Goal: Use online tool/utility: Utilize a website feature to perform a specific function

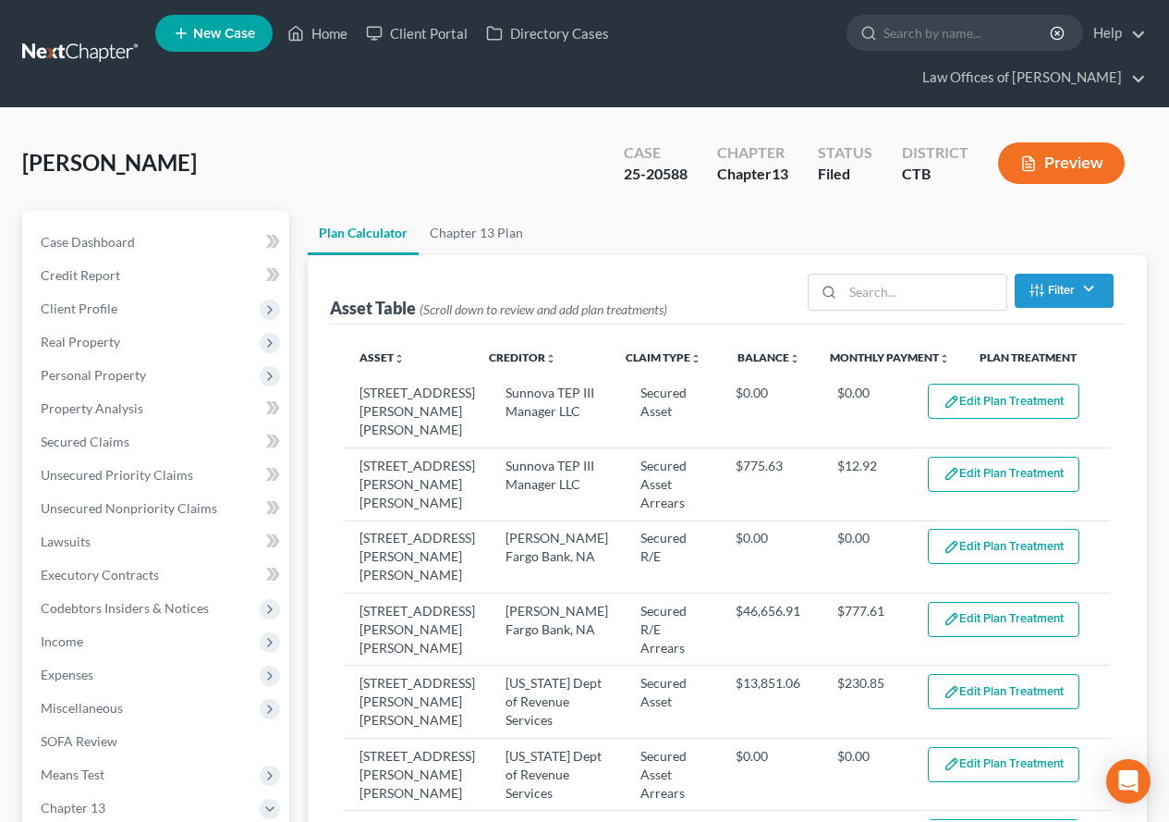
select select "59"
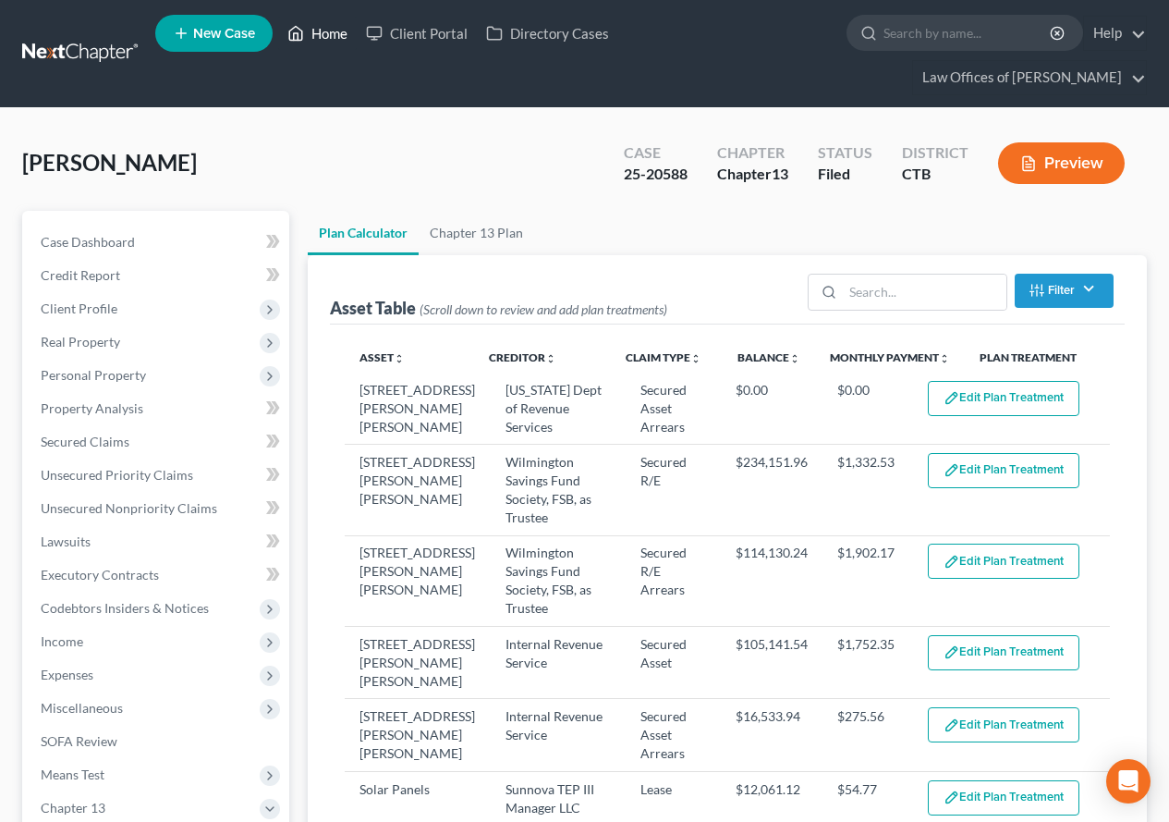
click at [323, 36] on link "Home" at bounding box center [317, 33] width 79 height 33
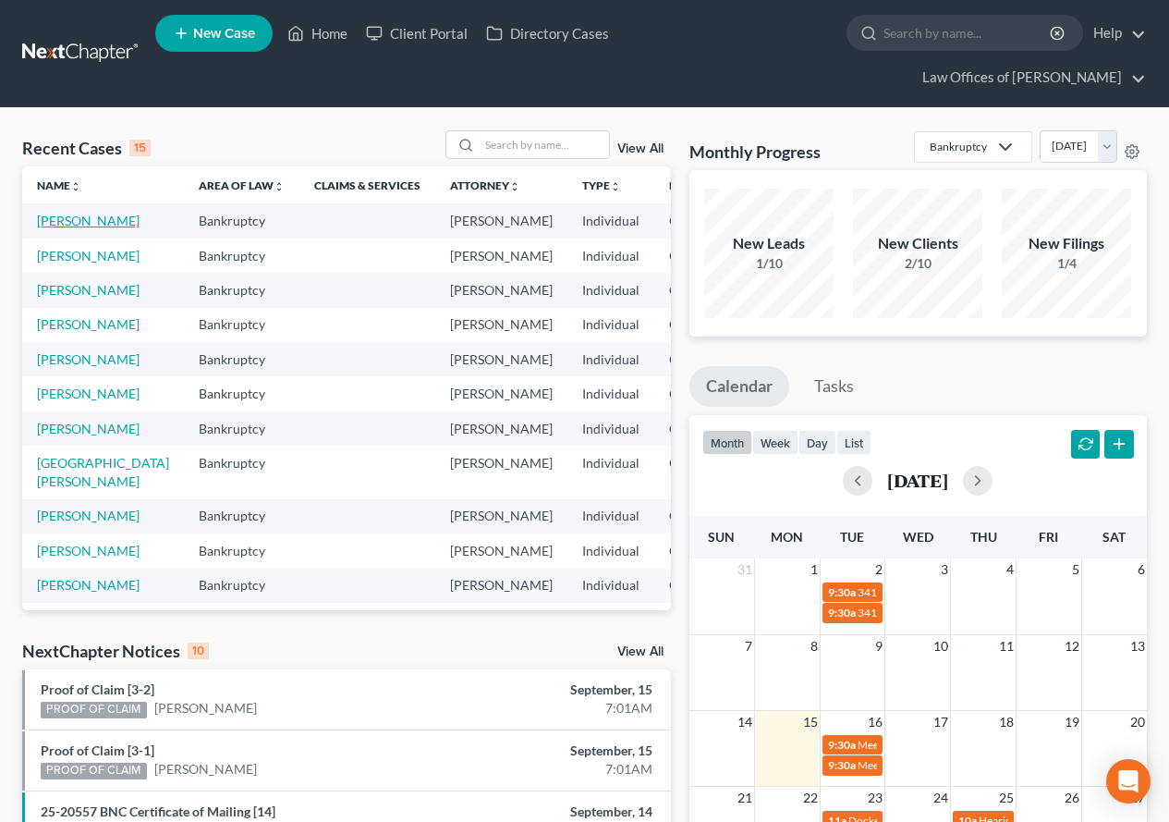
click at [55, 228] on link "[PERSON_NAME]" at bounding box center [88, 221] width 103 height 16
select select "2"
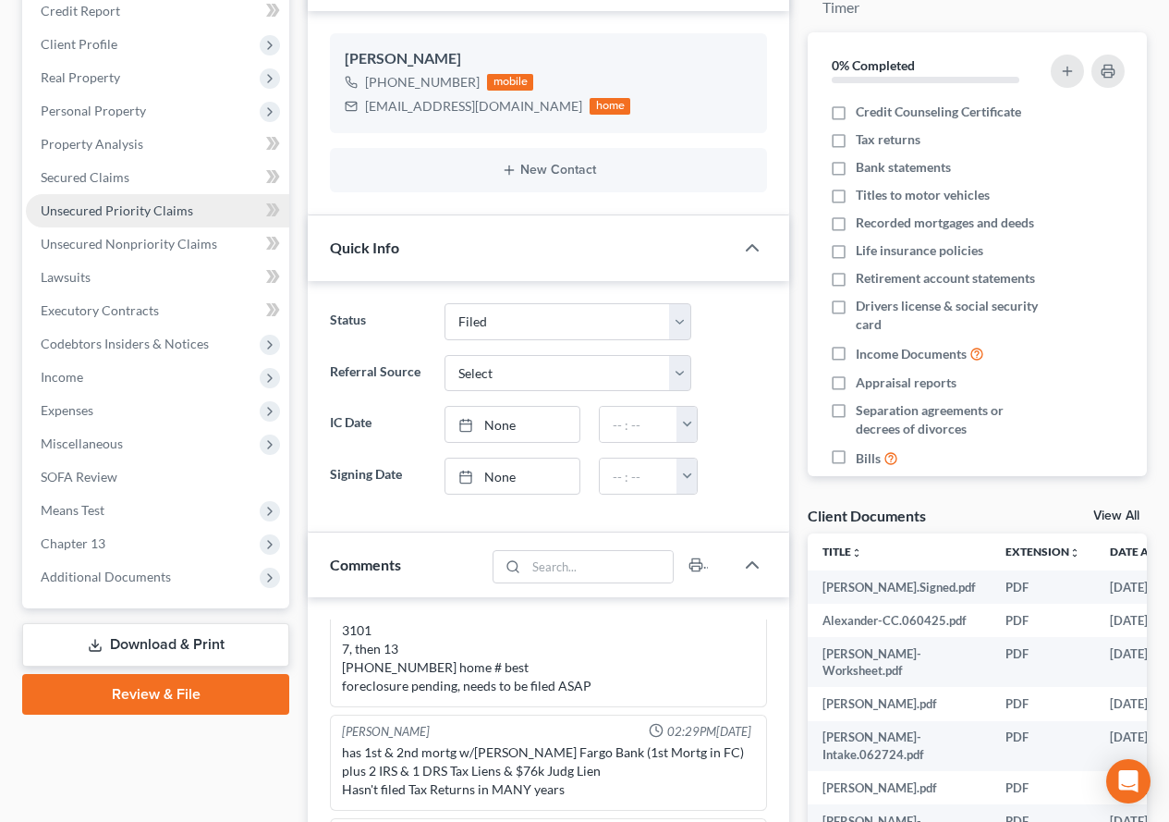
scroll to position [277, 0]
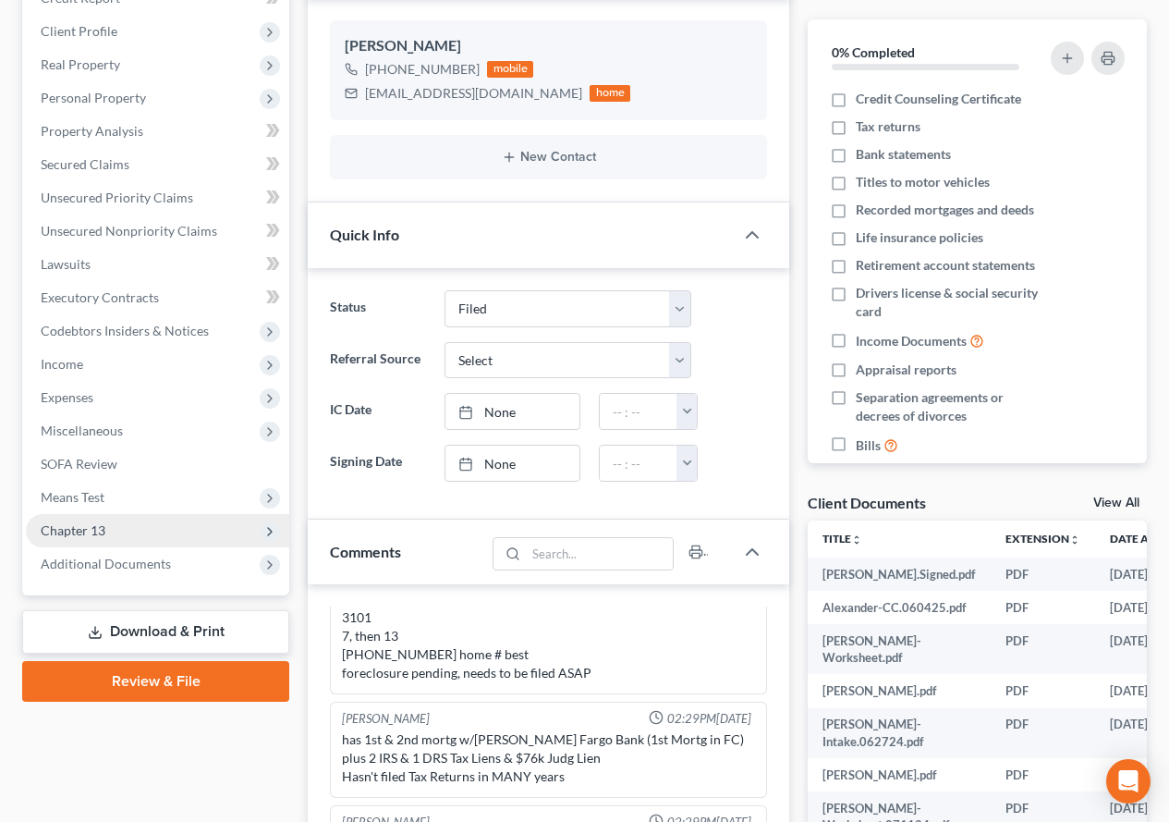
click at [82, 528] on span "Chapter 13" at bounding box center [73, 530] width 65 height 16
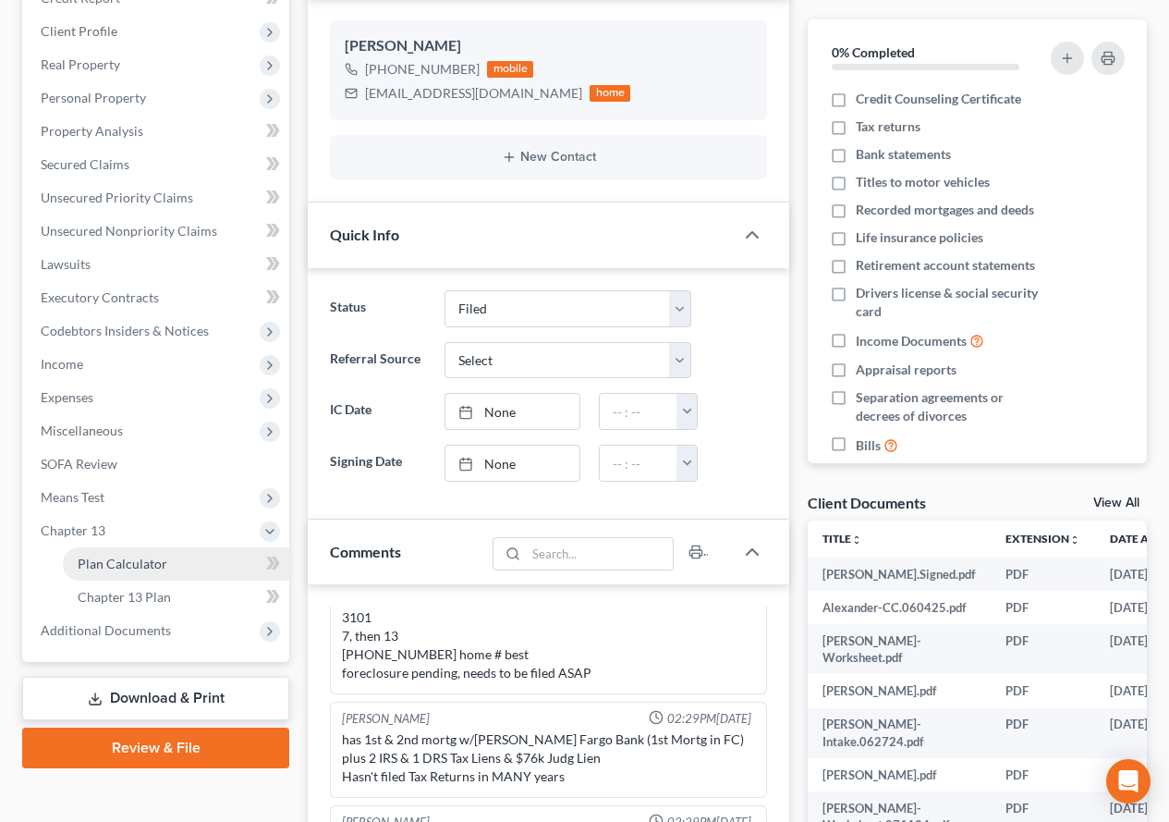
click at [126, 569] on span "Plan Calculator" at bounding box center [123, 563] width 90 height 16
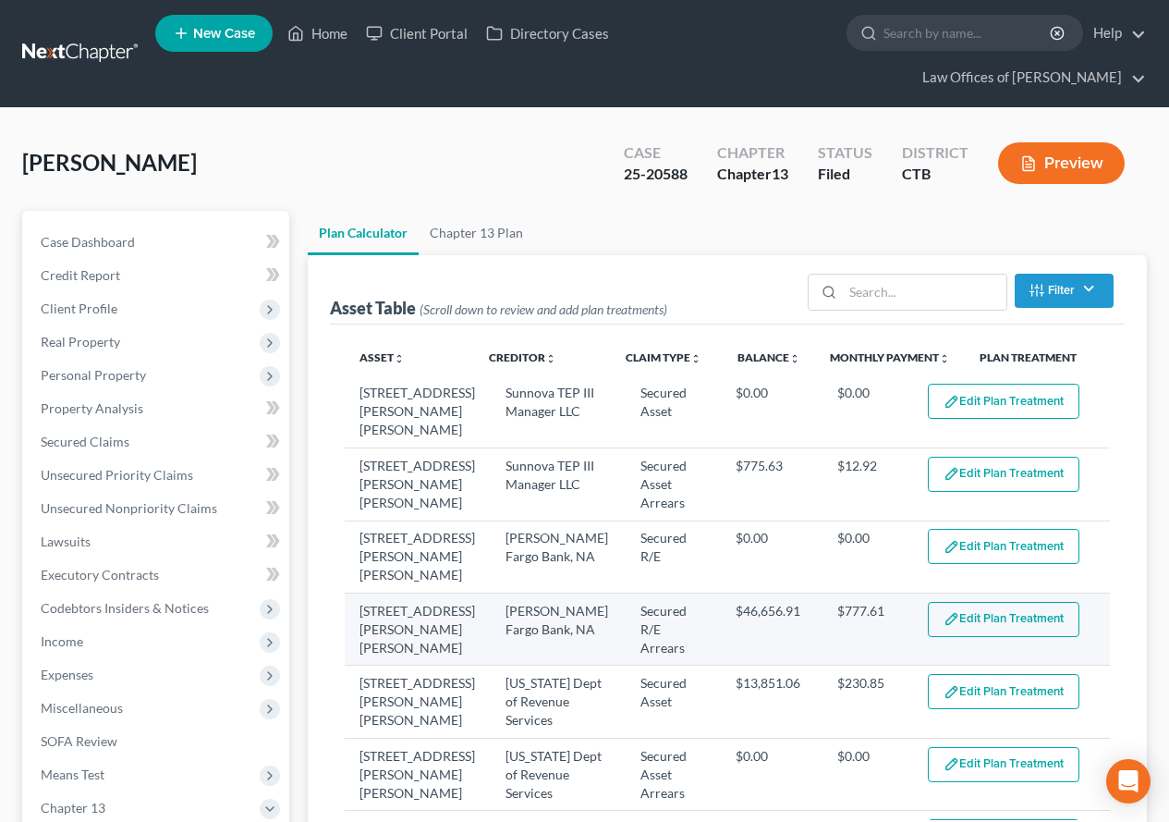
select select "59"
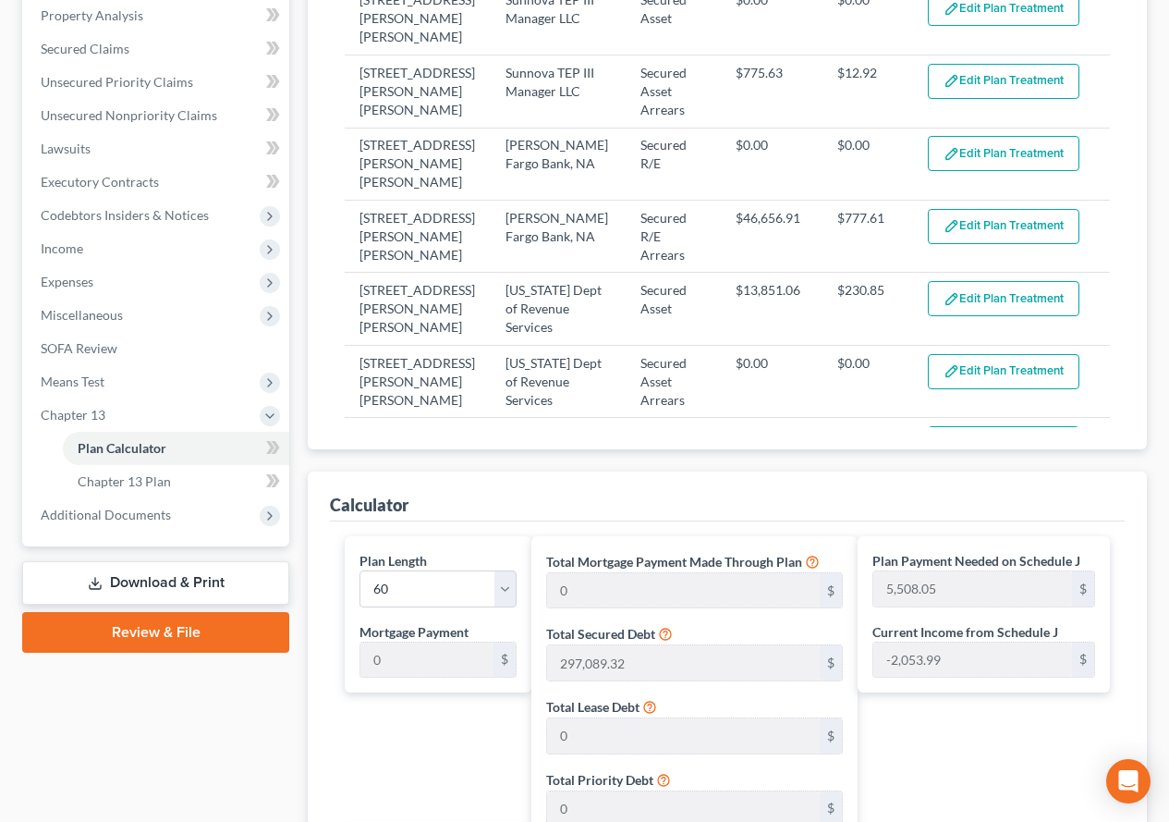
scroll to position [397, 0]
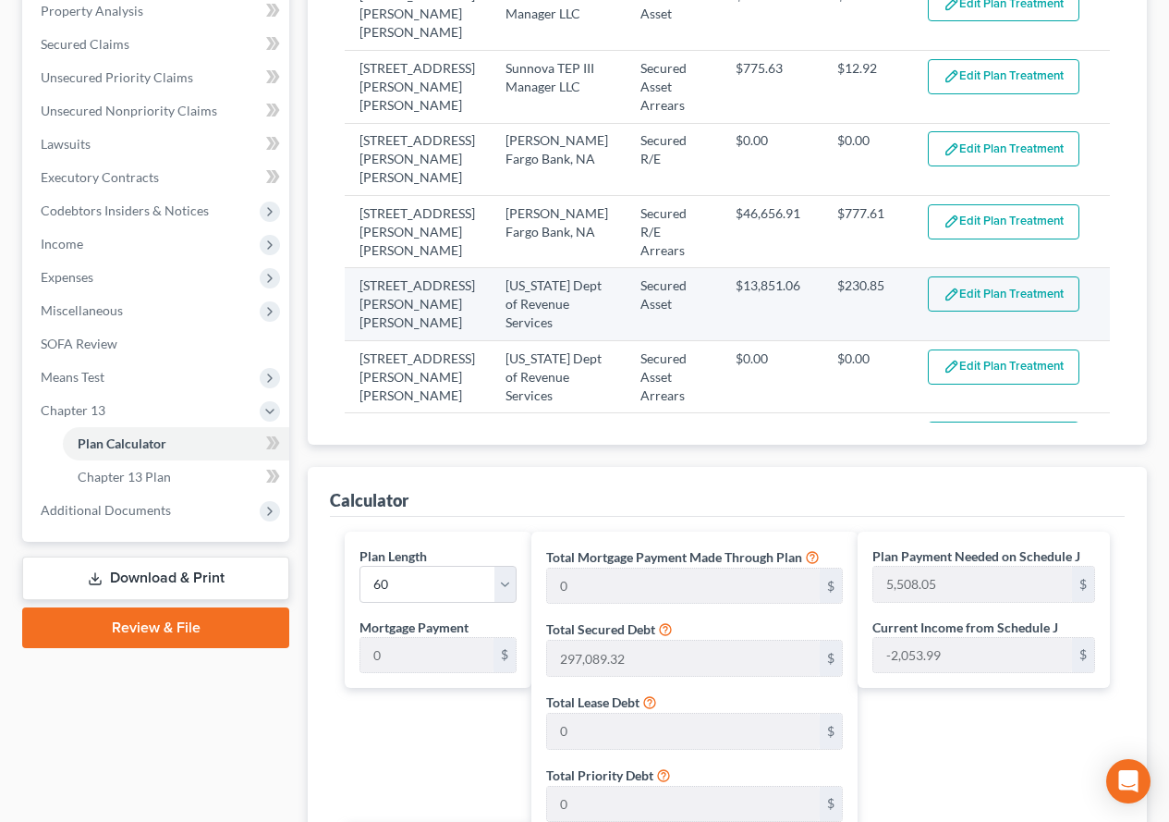
click at [975, 276] on button "Edit Plan Treatment" at bounding box center [1004, 293] width 152 height 35
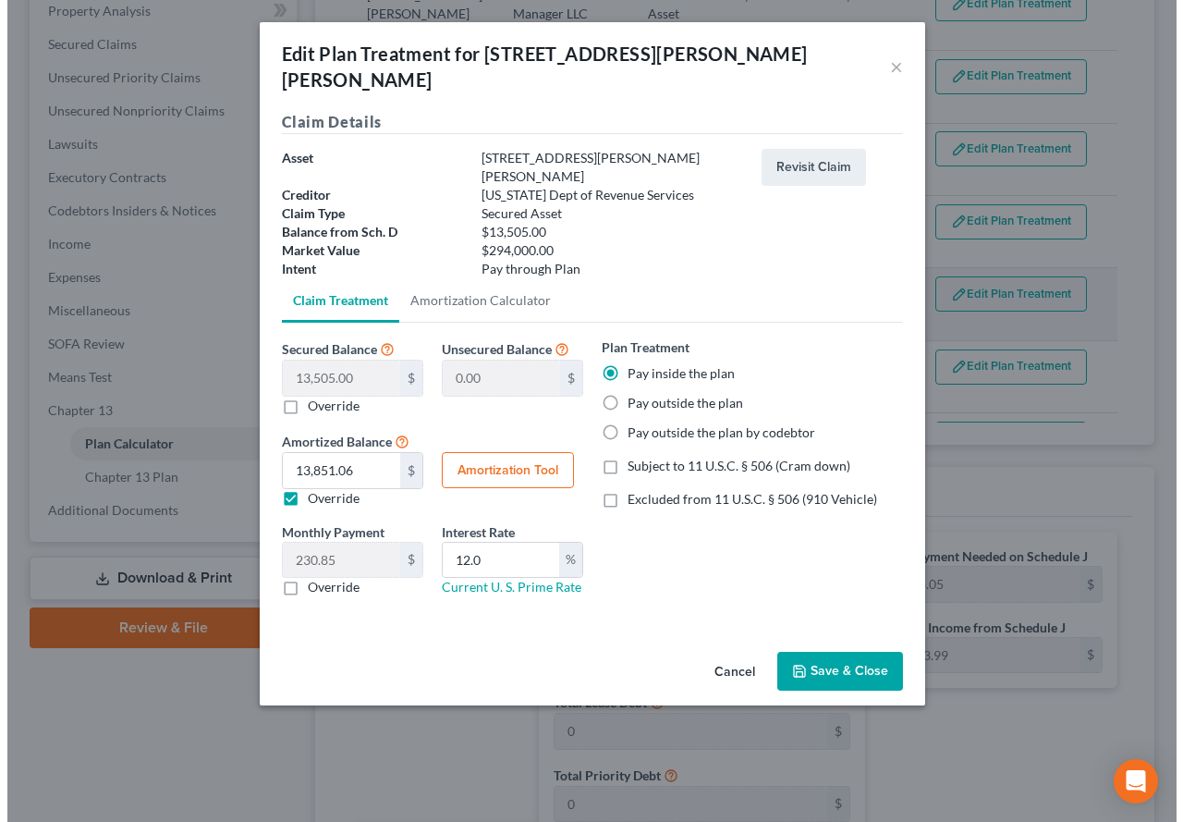
scroll to position [364, 0]
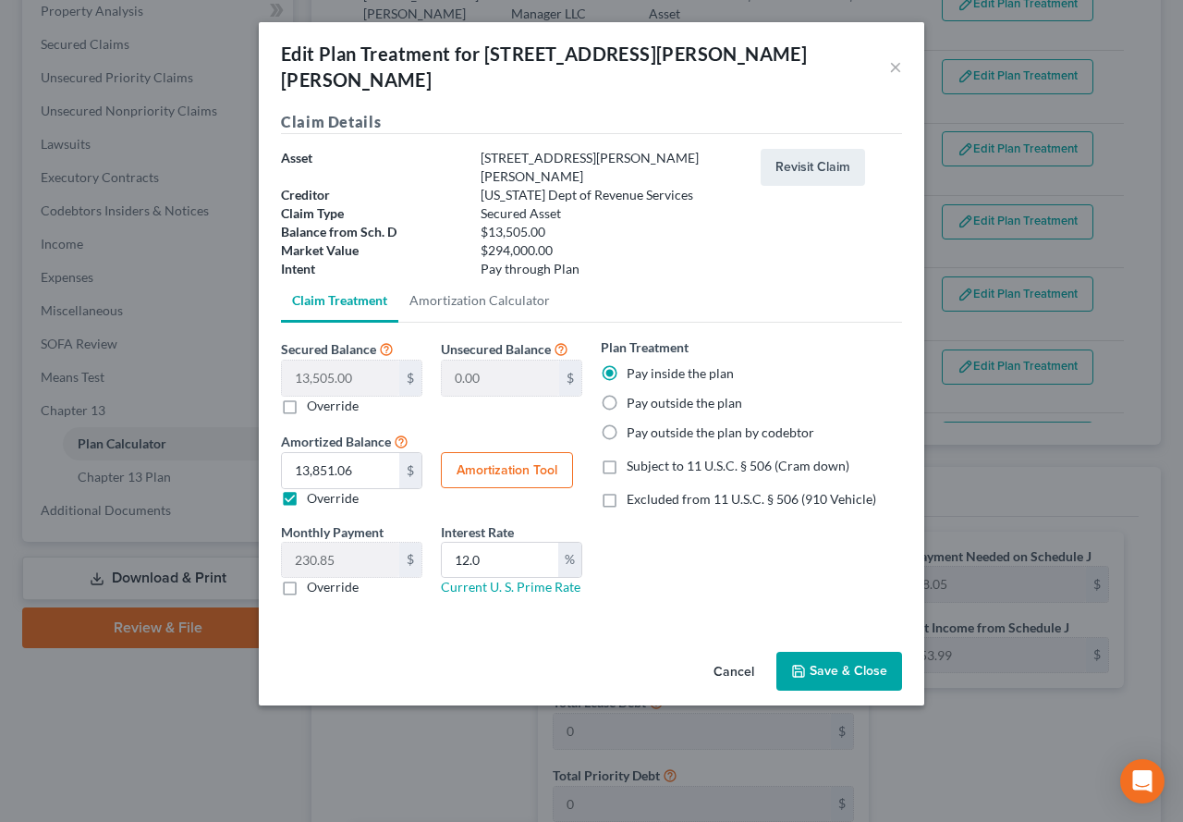
click at [501, 452] on button "Amortization Tool" at bounding box center [507, 470] width 132 height 37
type input "13,505.00"
type input "12.0"
type input "60"
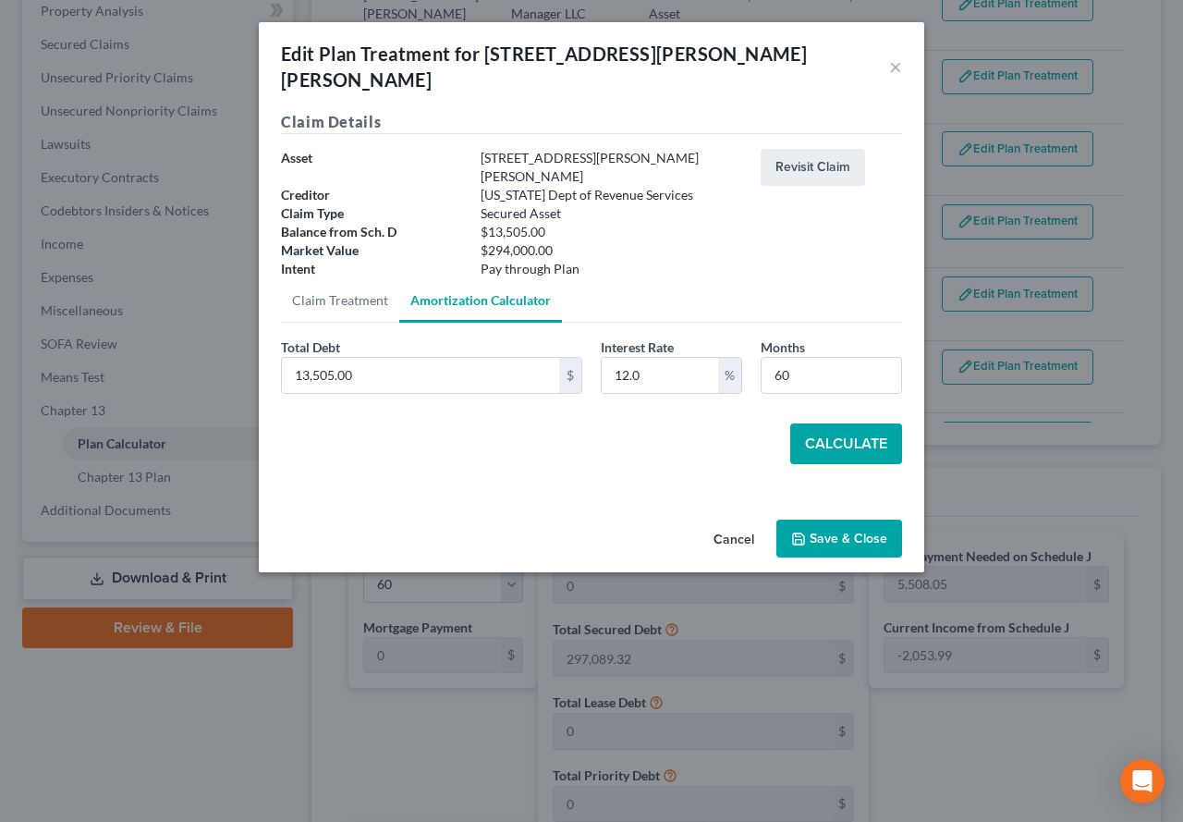
click at [864, 423] on button "Calculate" at bounding box center [846, 443] width 112 height 41
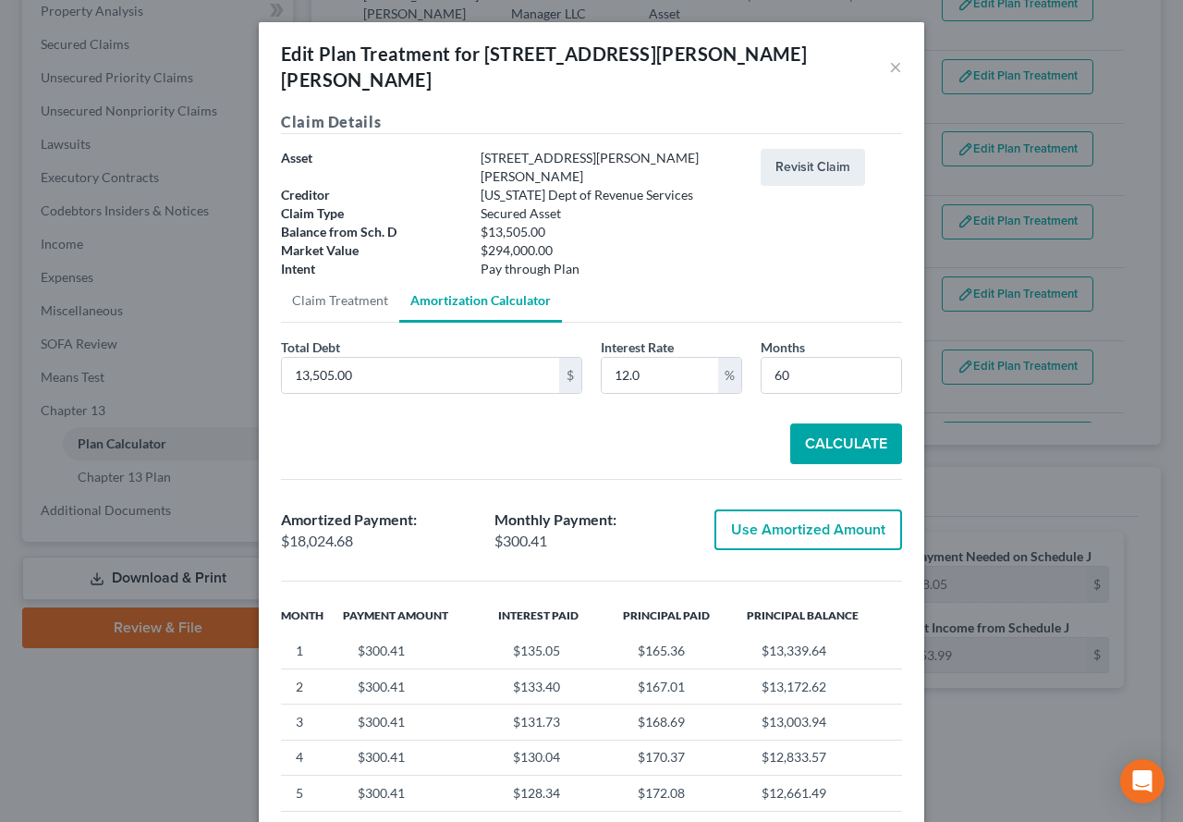
click at [816, 509] on button "Use Amortized Amount" at bounding box center [808, 529] width 188 height 41
type input "18,024.67"
type input "300.41"
